Goal: Transaction & Acquisition: Purchase product/service

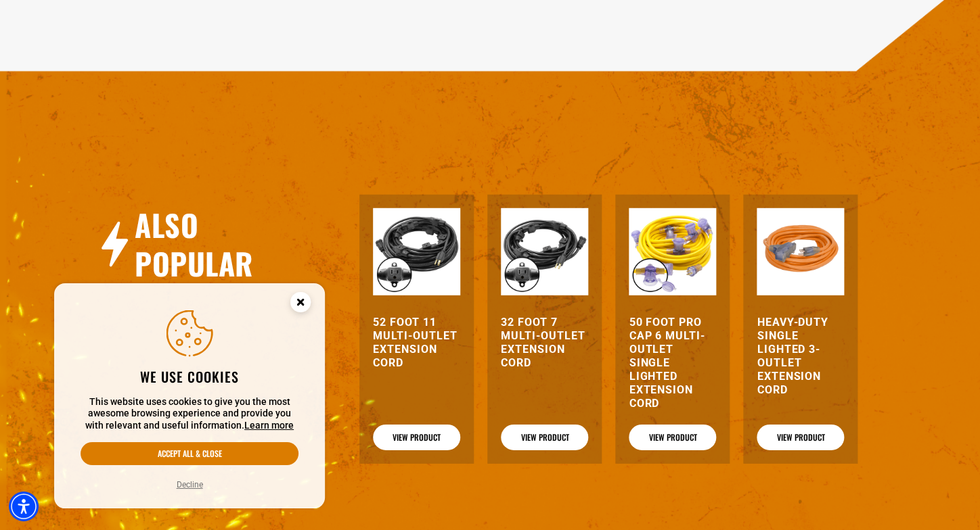
scroll to position [1310, 0]
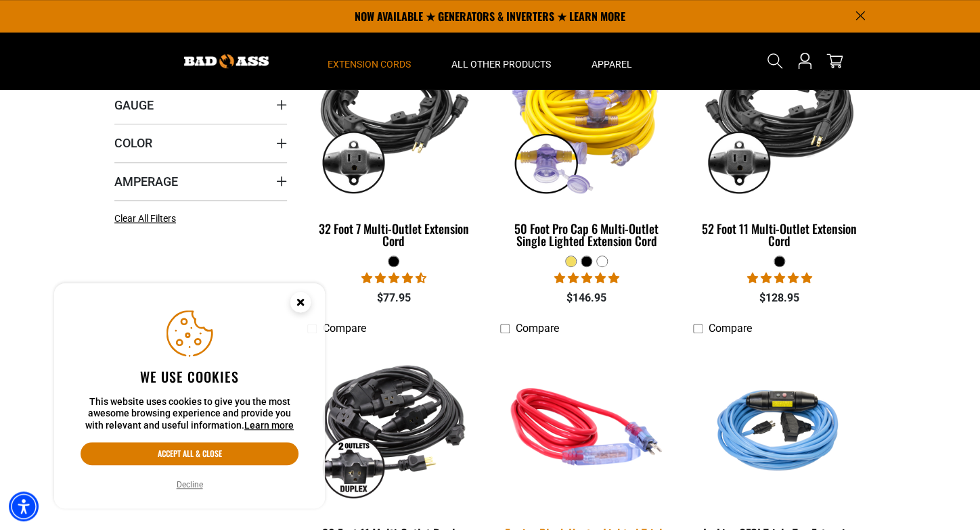
scroll to position [357, 0]
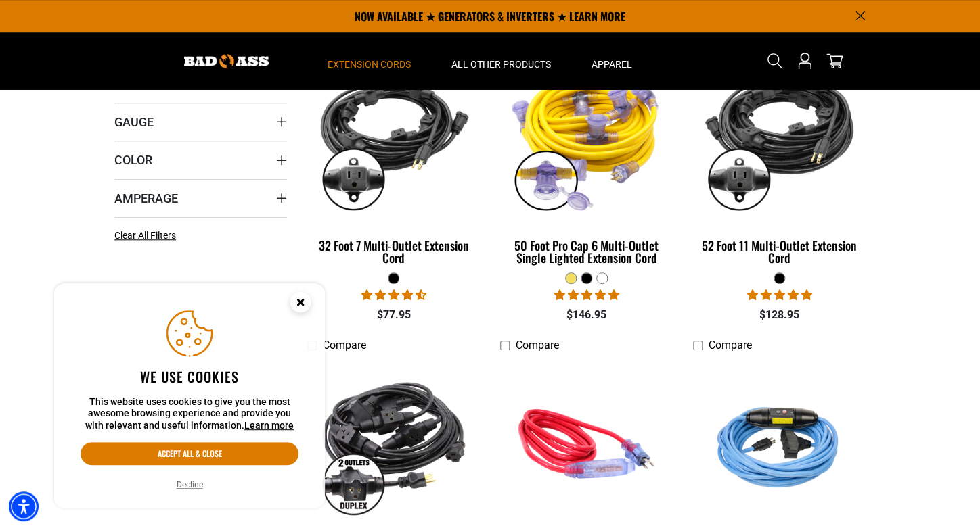
click at [602, 280] on div at bounding box center [602, 278] width 10 height 10
click at [588, 280] on div at bounding box center [586, 278] width 10 height 10
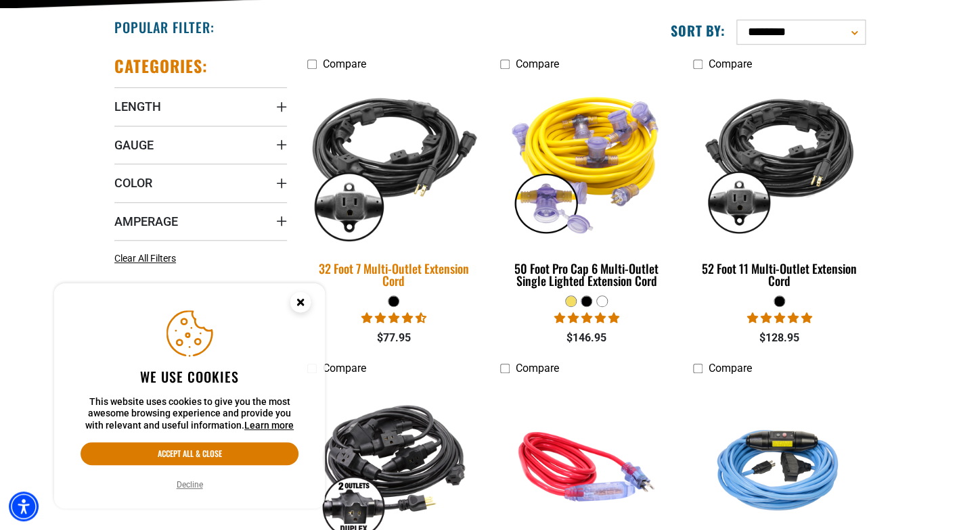
scroll to position [336, 0]
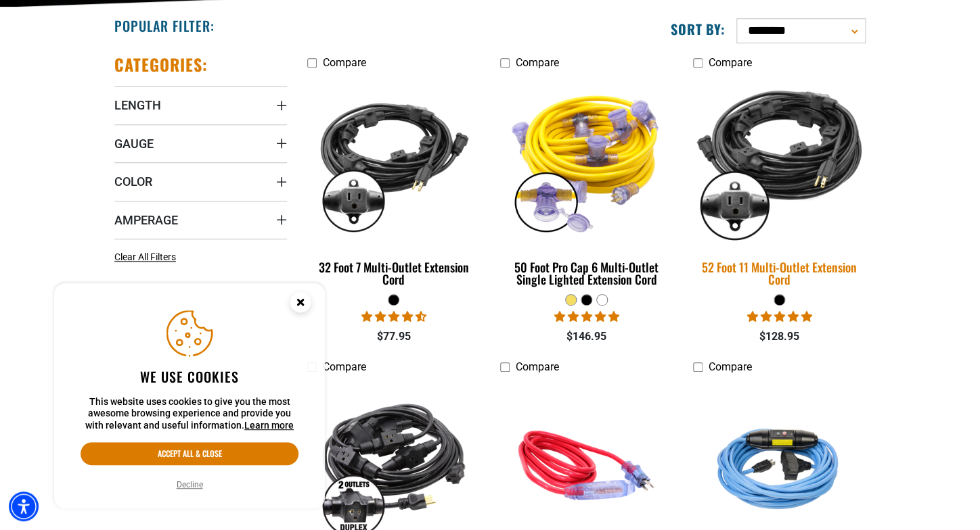
click at [767, 179] on img at bounding box center [778, 160] width 189 height 173
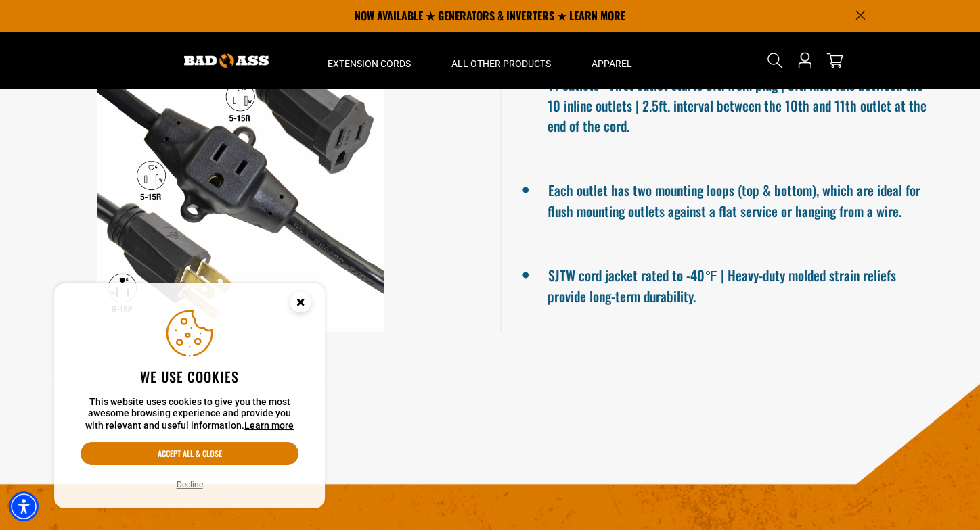
scroll to position [855, 0]
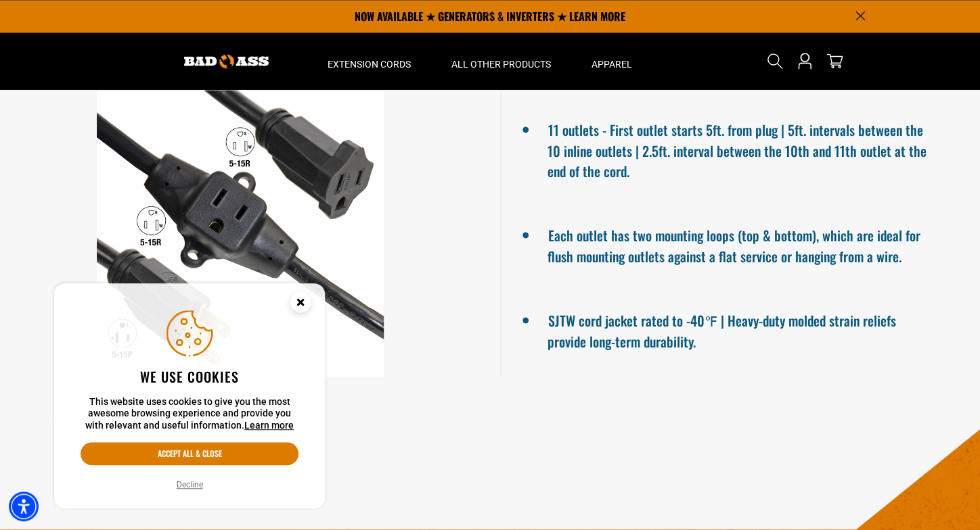
click at [301, 302] on icon "Close this option" at bounding box center [300, 302] width 5 height 5
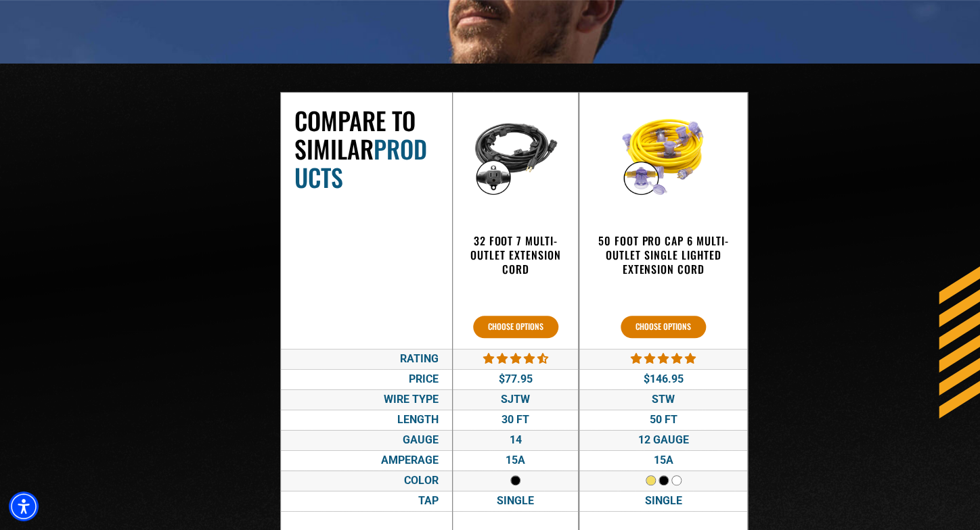
scroll to position [2100, 0]
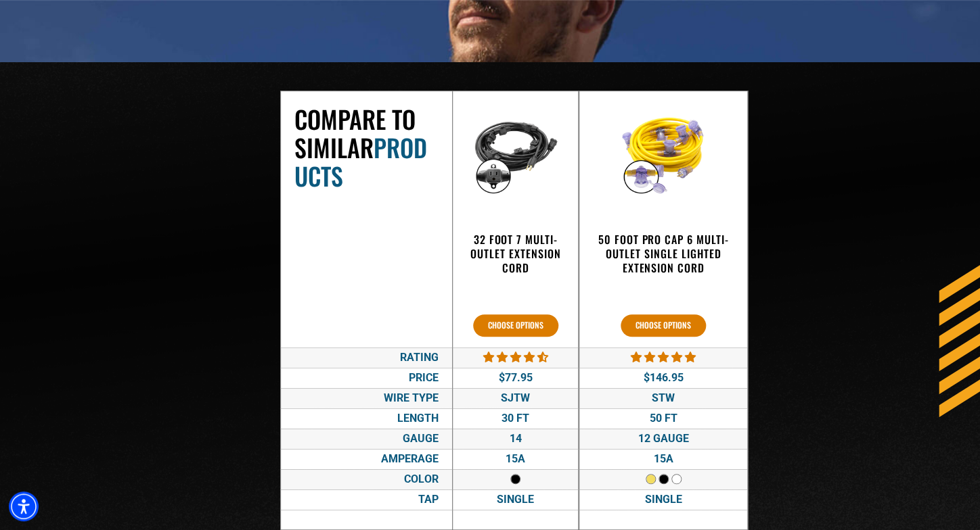
click at [694, 192] on div at bounding box center [663, 153] width 87 height 87
click at [659, 196] on div at bounding box center [663, 153] width 87 height 87
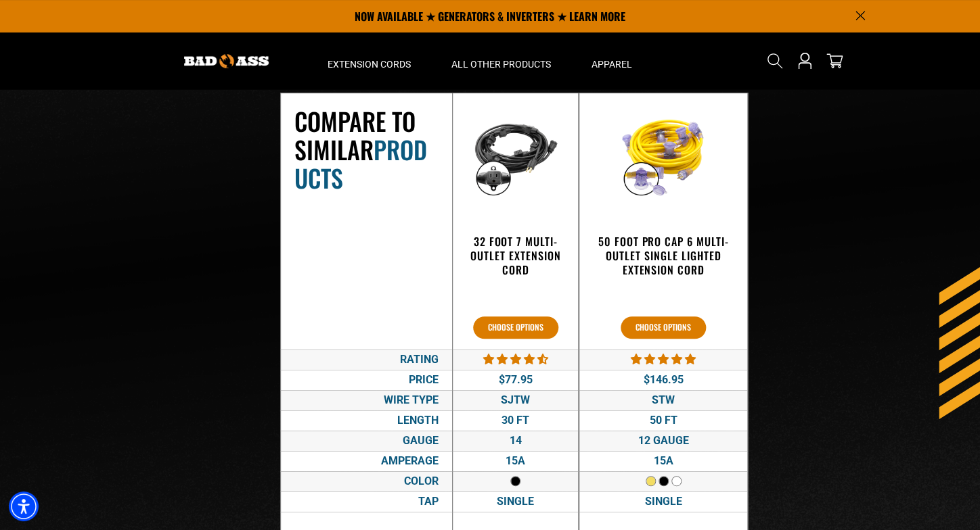
scroll to position [1981, 0]
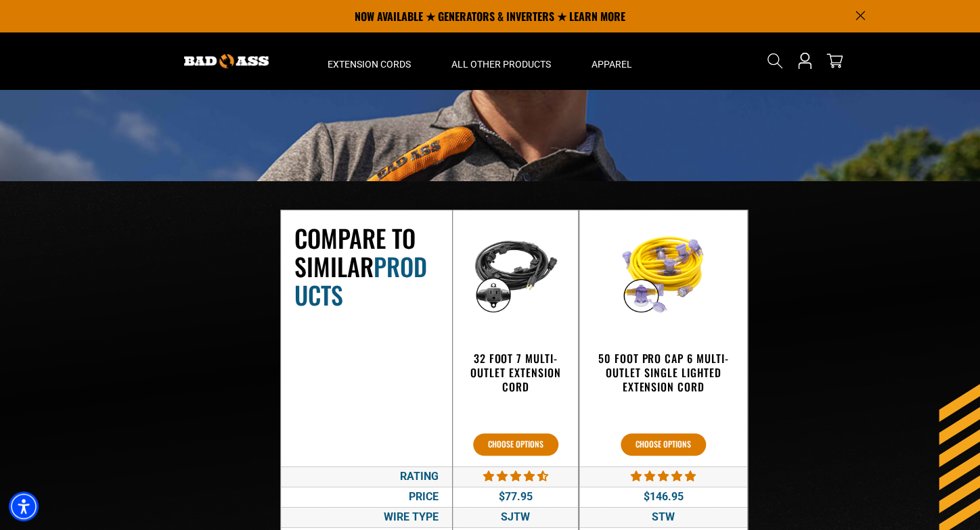
click at [654, 300] on div at bounding box center [663, 272] width 87 height 87
